Goal: Information Seeking & Learning: Learn about a topic

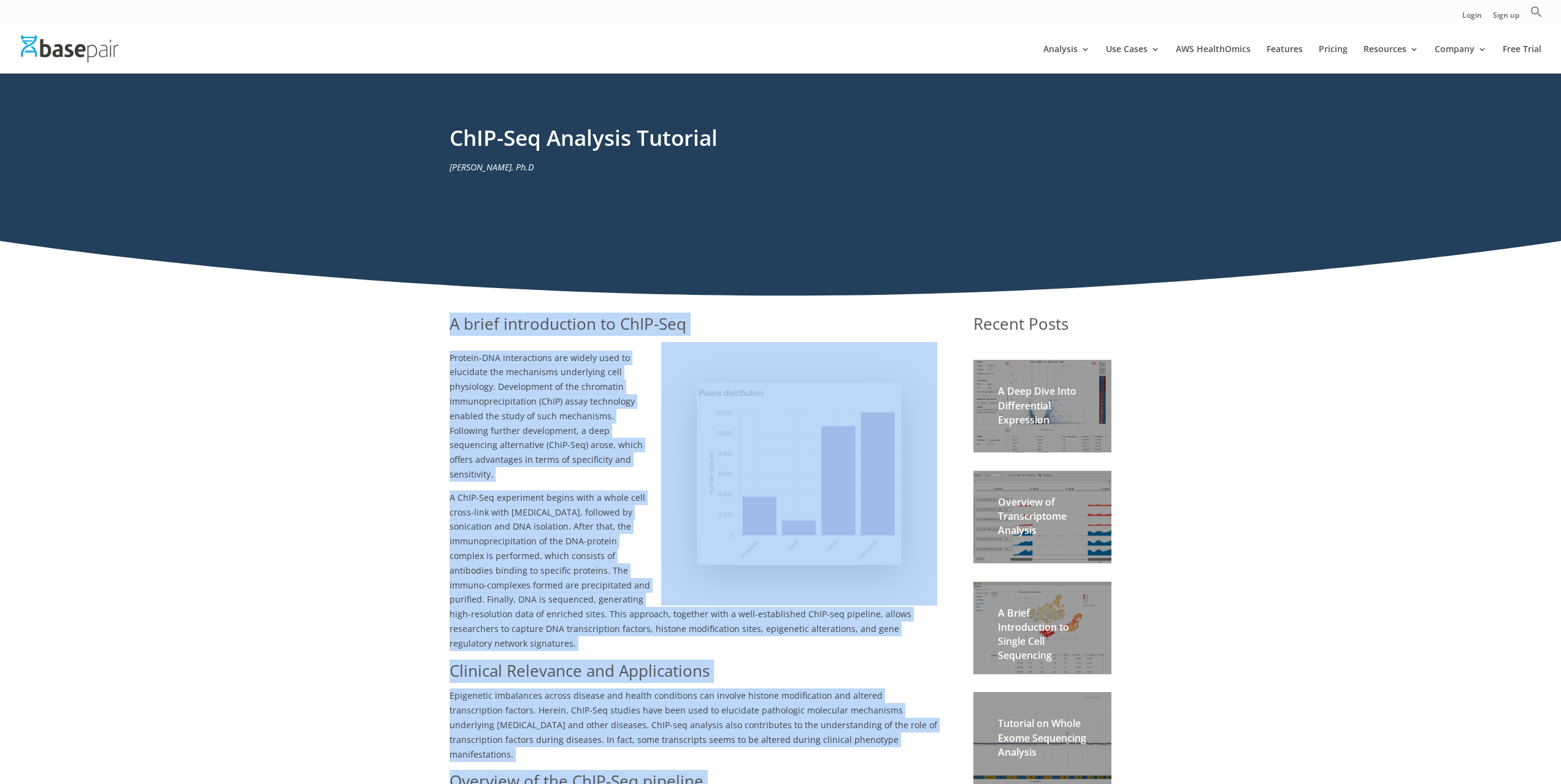
drag, startPoint x: 803, startPoint y: 378, endPoint x: 430, endPoint y: 325, distance: 376.7
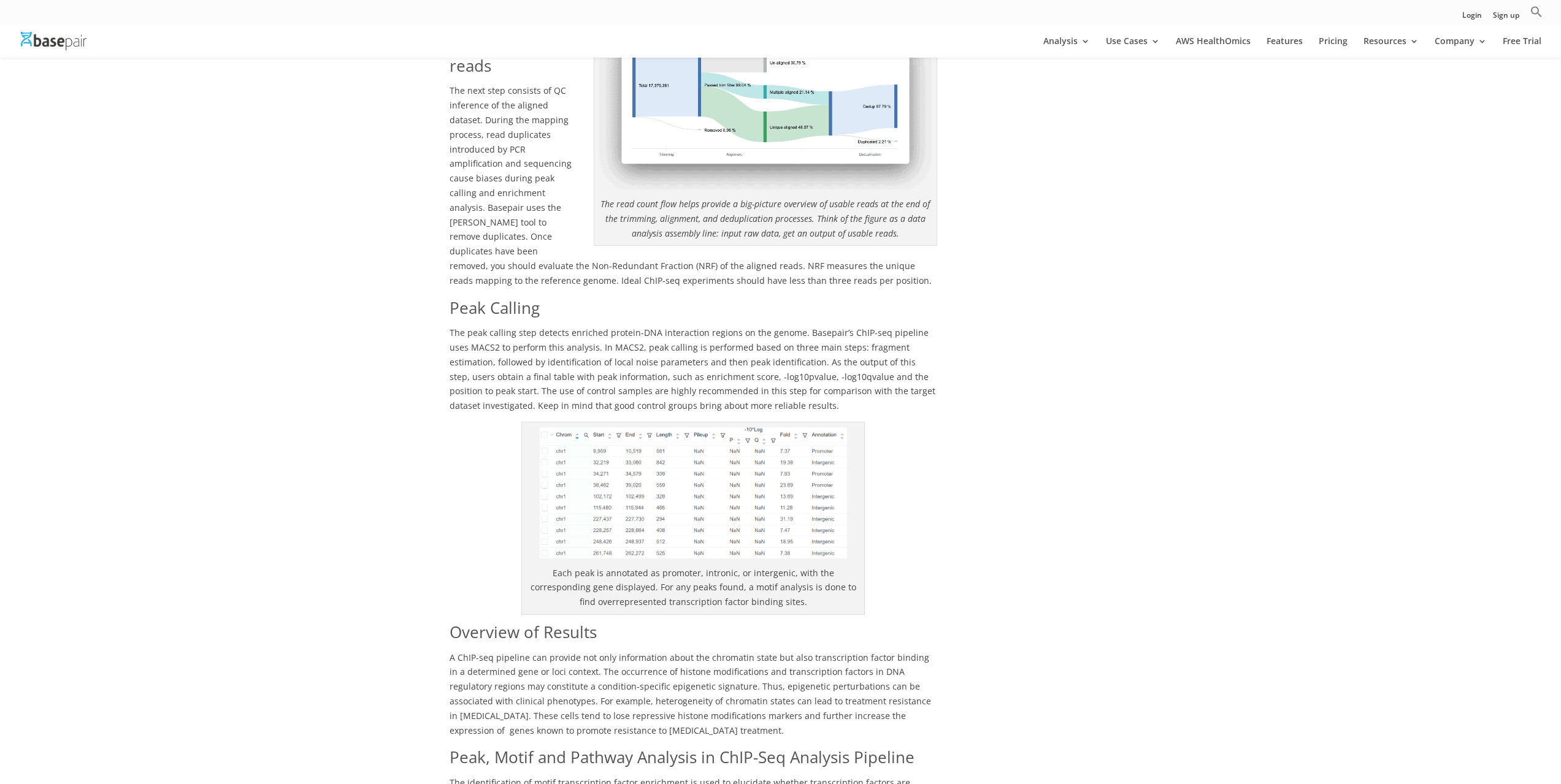
scroll to position [1227, 0]
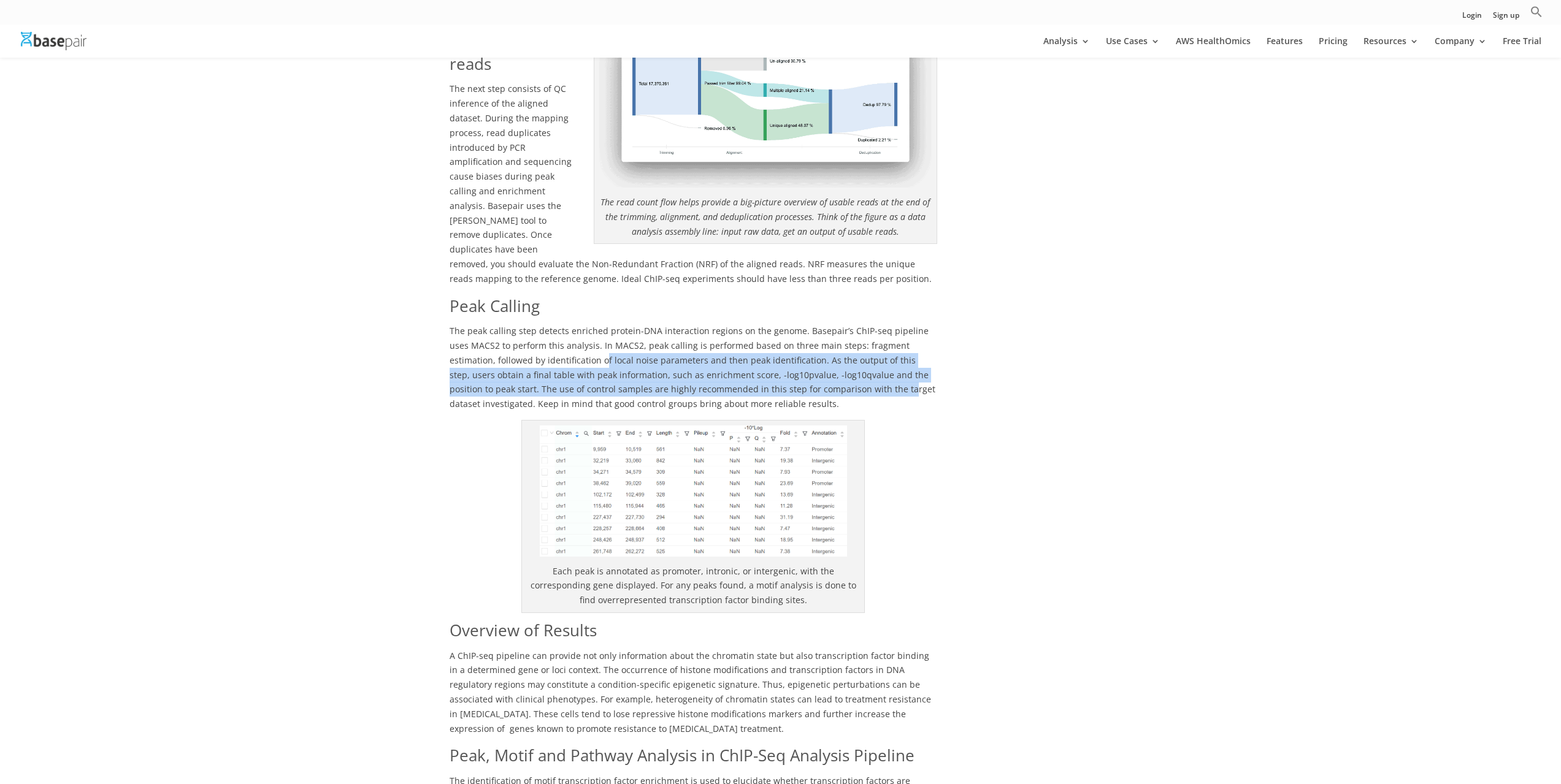
drag, startPoint x: 790, startPoint y: 351, endPoint x: 557, endPoint y: 320, distance: 235.1
click at [557, 325] on span "The peak calling step detects enriched protein-DNA interaction regions on the g…" at bounding box center [692, 367] width 486 height 85
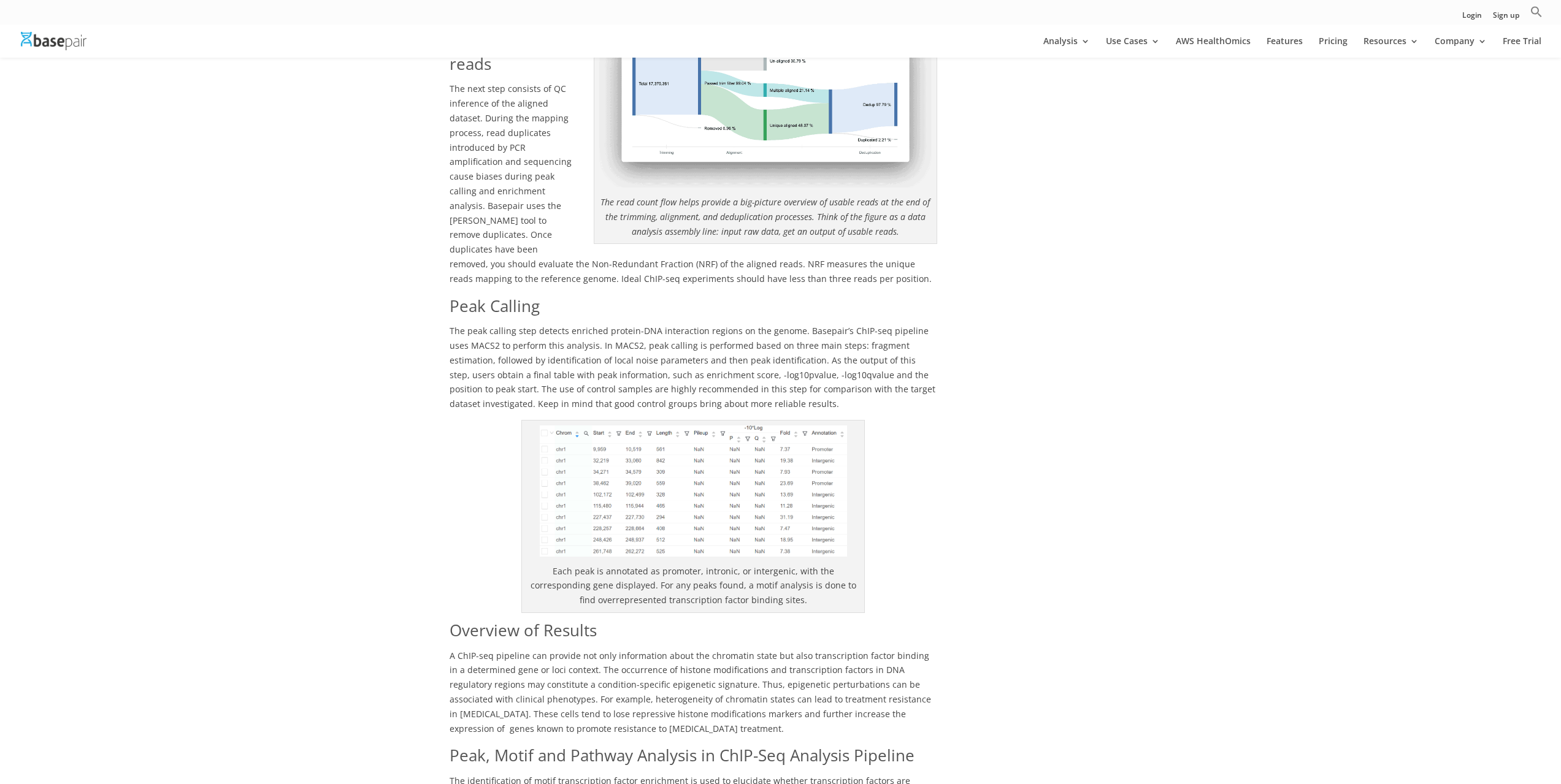
drag, startPoint x: 442, startPoint y: 254, endPoint x: 446, endPoint y: 267, distance: 13.6
click at [447, 267] on div "A brief introduction to ChIP-Seq Protein-DNA interactions are widely used to el…" at bounding box center [780, 184] width 1561 height 2260
click at [446, 267] on div "A brief introduction to ChIP-Seq Protein-DNA interactions are widely used to el…" at bounding box center [780, 184] width 1561 height 2260
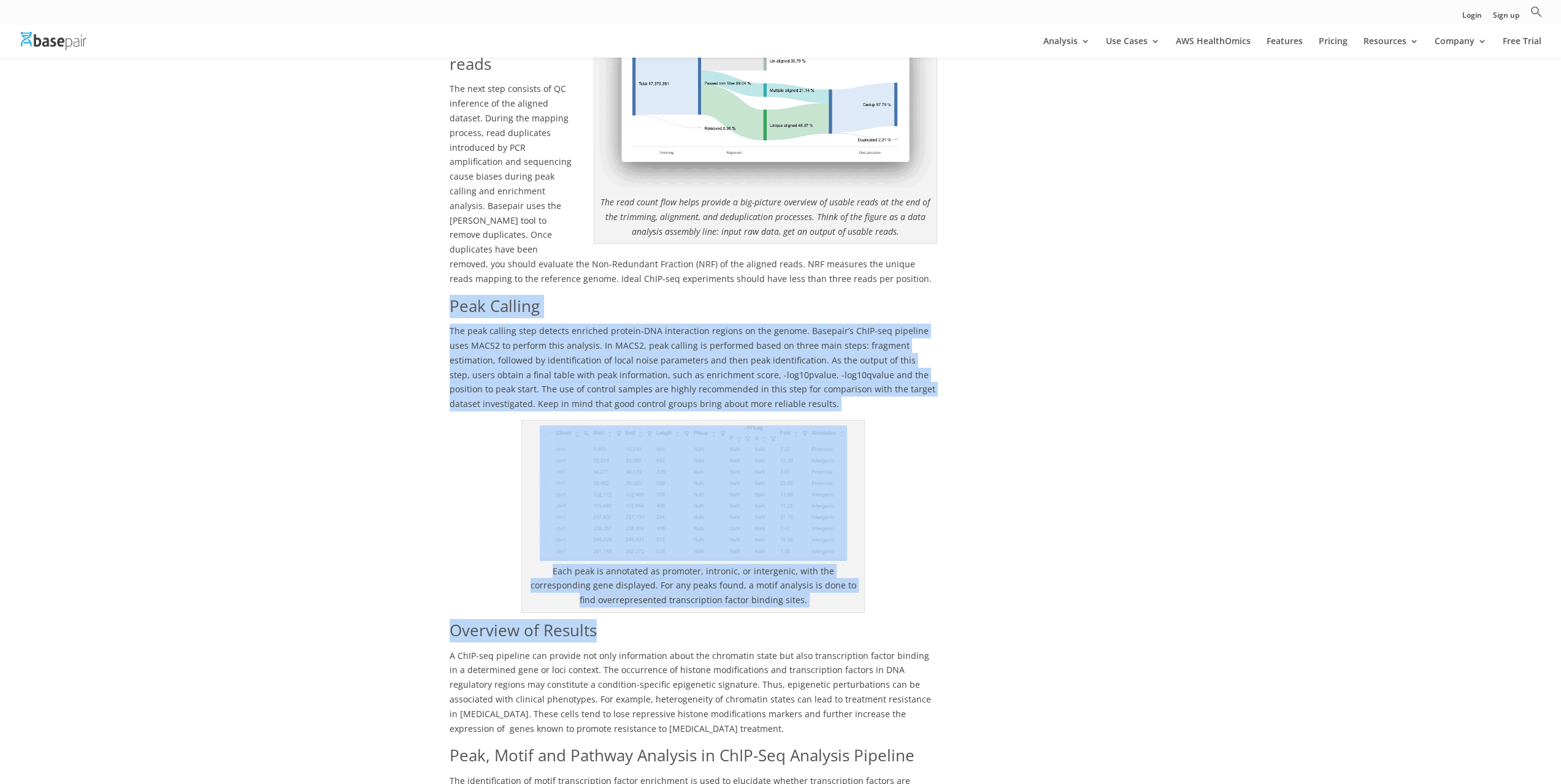
drag, startPoint x: 453, startPoint y: 266, endPoint x: 949, endPoint y: 572, distance: 582.8
click at [949, 572] on div "A brief introduction to ChIP-Seq Protein-DNA interactions are widely used to el…" at bounding box center [780, 167] width 663 height 2226
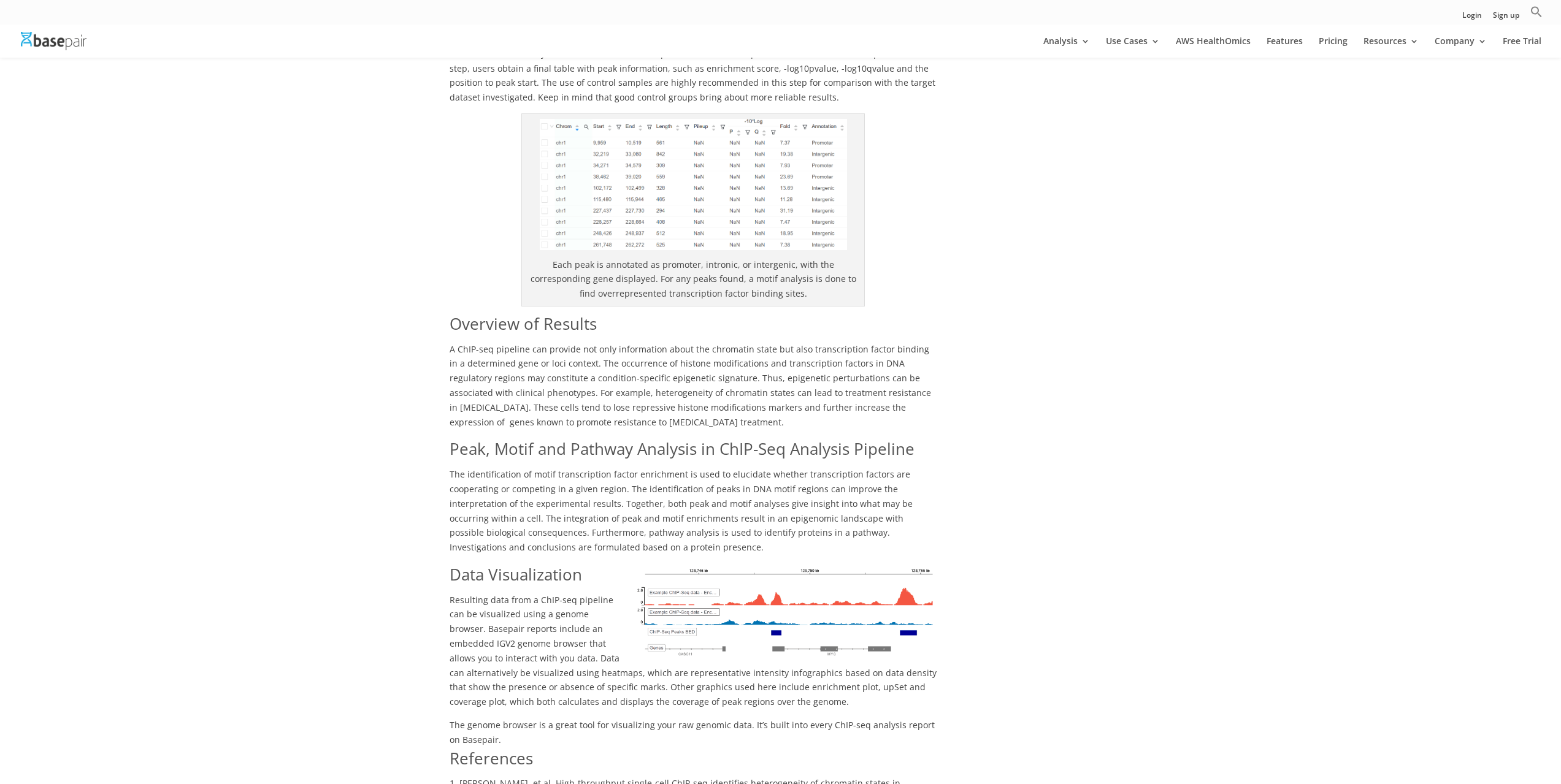
click at [539, 388] on p "A ChIP-seq pipeline can provide not only information about the chromatin state …" at bounding box center [693, 390] width 488 height 96
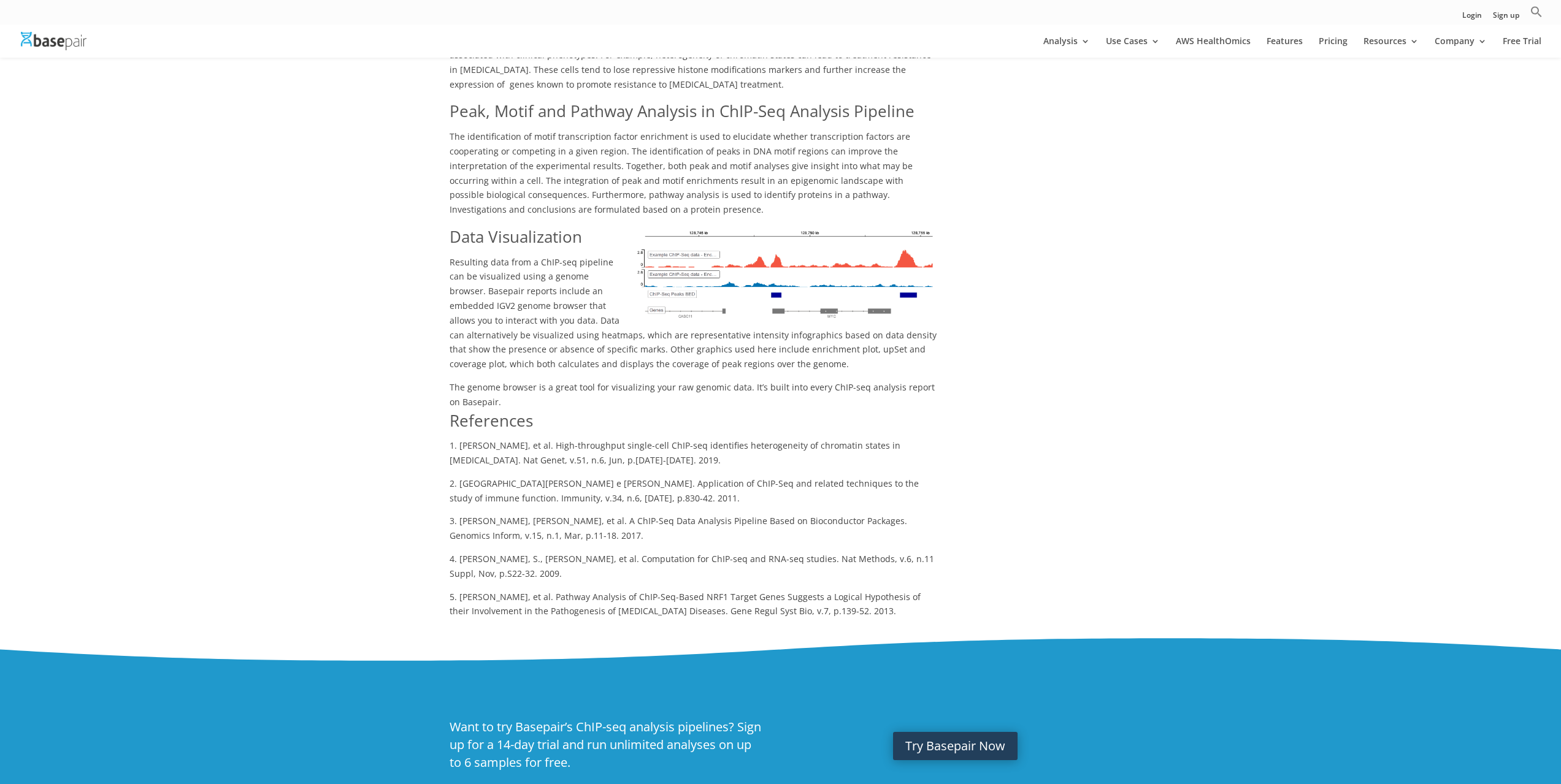
scroll to position [1901, 0]
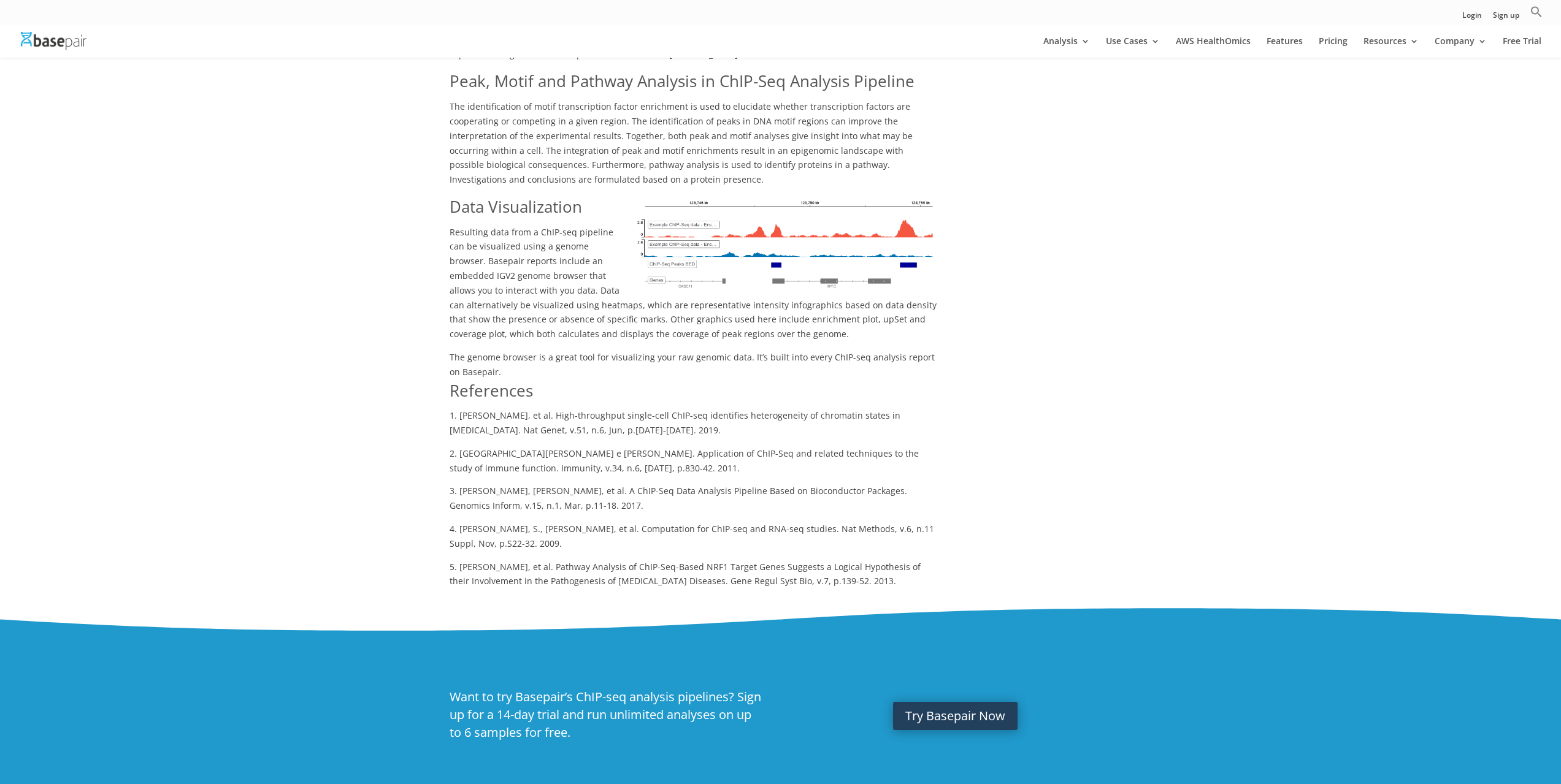
drag, startPoint x: 934, startPoint y: 543, endPoint x: 671, endPoint y: 499, distance: 266.7
click at [671, 522] on p "4. [PERSON_NAME], S., [PERSON_NAME], et al. Computation for ChIP-seq and RNA-se…" at bounding box center [693, 541] width 488 height 38
drag, startPoint x: 644, startPoint y: 526, endPoint x: 746, endPoint y: 530, distance: 102.1
click at [746, 560] on p "5. [PERSON_NAME], et al. Pathway Analysis of ChIP-Seq-Based NRF1 Target Genes S…" at bounding box center [693, 575] width 488 height 30
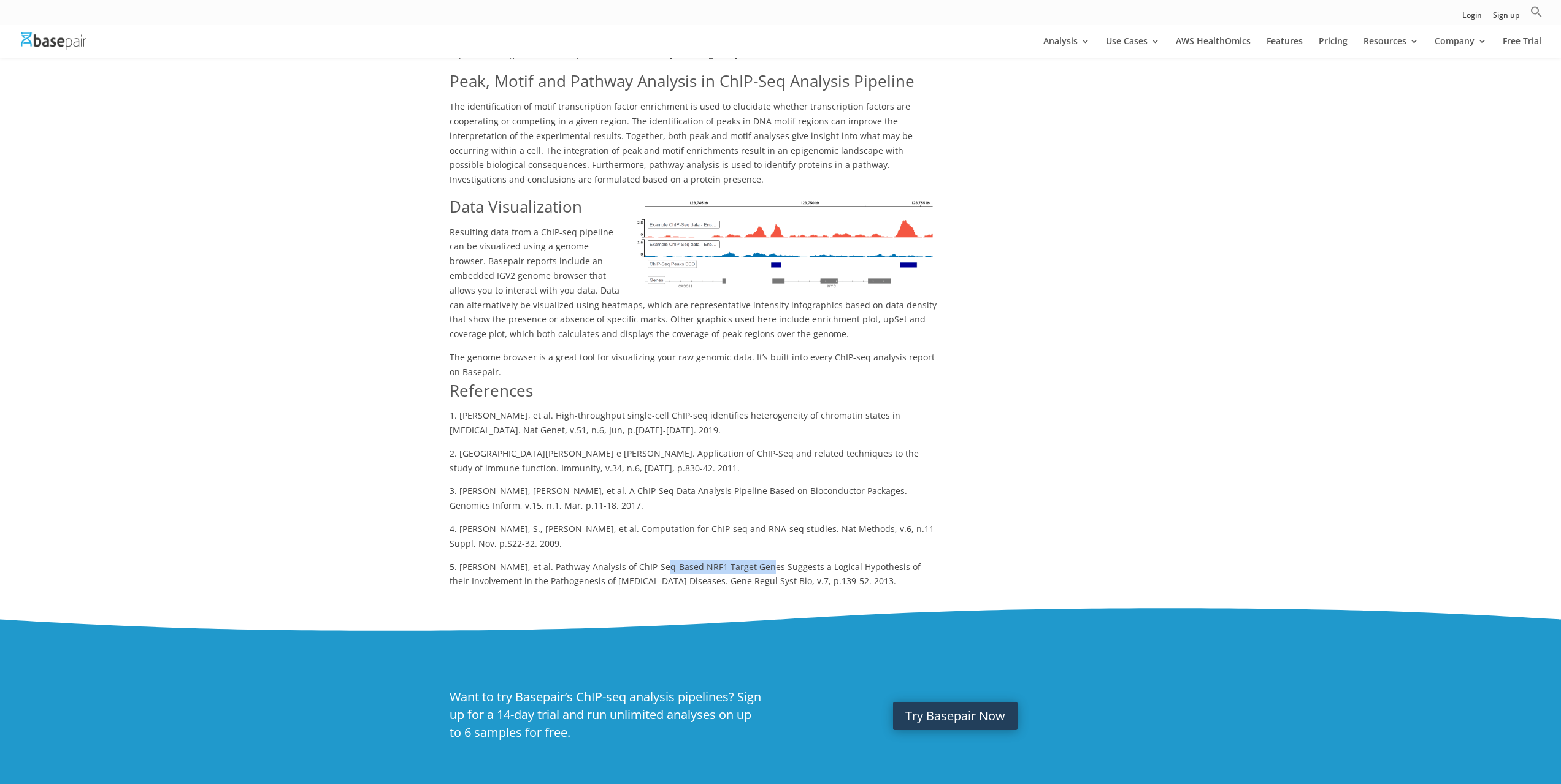
click at [746, 560] on p "5. [PERSON_NAME], et al. Pathway Analysis of ChIP-Seq-Based NRF1 Target Genes S…" at bounding box center [693, 575] width 488 height 30
drag, startPoint x: 577, startPoint y: 524, endPoint x: 729, endPoint y: 543, distance: 153.2
click at [729, 560] on p "5. [PERSON_NAME], et al. Pathway Analysis of ChIP-Seq-Based NRF1 Target Genes S…" at bounding box center [693, 575] width 488 height 30
